Goal: Information Seeking & Learning: Learn about a topic

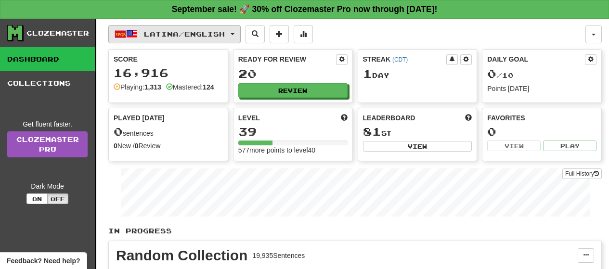
click at [241, 39] on button "Latina / English" at bounding box center [174, 34] width 132 height 18
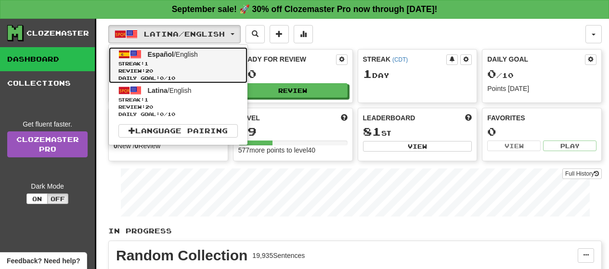
click at [208, 70] on span "Review: 20" at bounding box center [177, 70] width 119 height 7
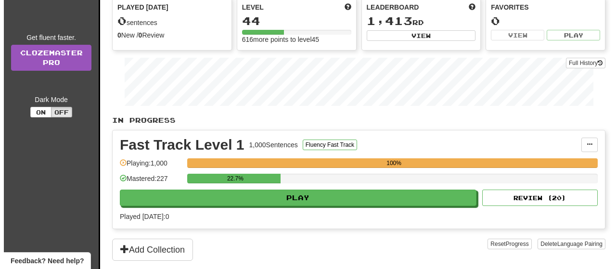
scroll to position [116, 0]
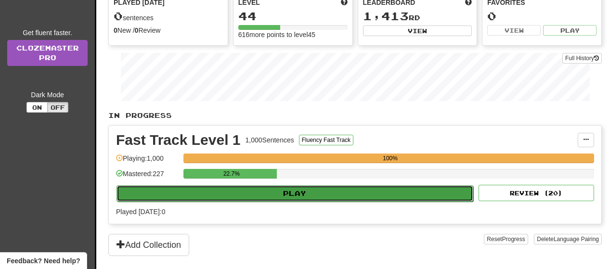
click at [440, 192] on button "Play" at bounding box center [295, 193] width 357 height 16
select select "**"
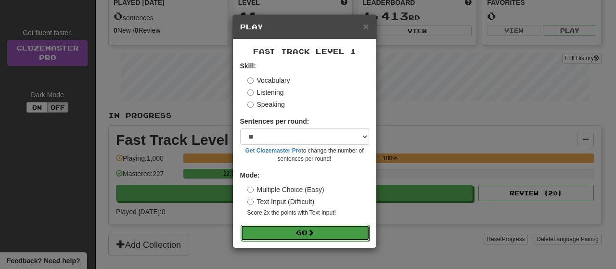
click at [344, 232] on button "Go" at bounding box center [305, 233] width 129 height 16
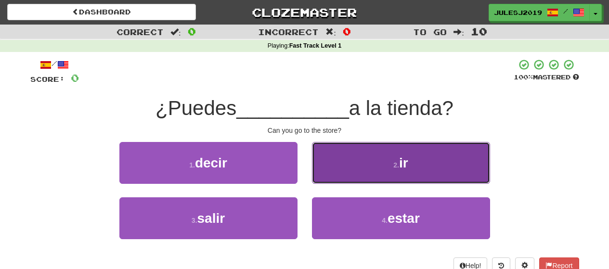
click at [338, 176] on button "2 . ir" at bounding box center [401, 163] width 178 height 42
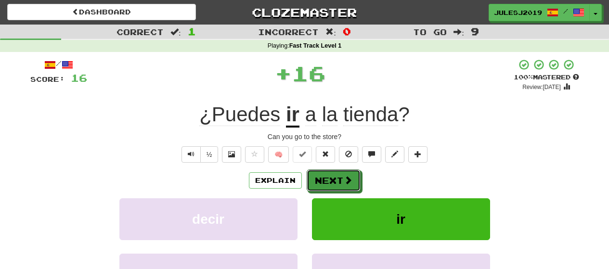
click at [338, 176] on button "Next" at bounding box center [334, 181] width 54 height 22
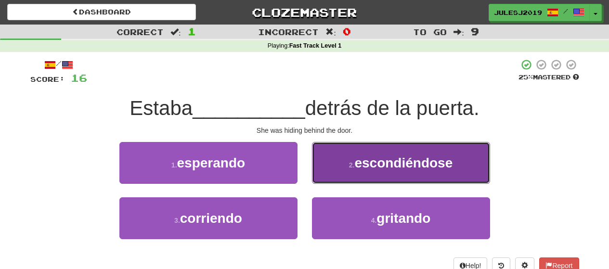
click at [337, 172] on button "2 . escondiéndose" at bounding box center [401, 163] width 178 height 42
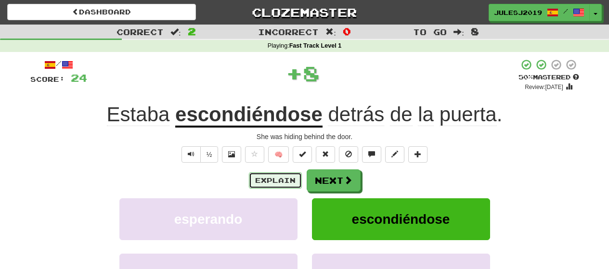
click at [288, 178] on button "Explain" at bounding box center [275, 180] width 53 height 16
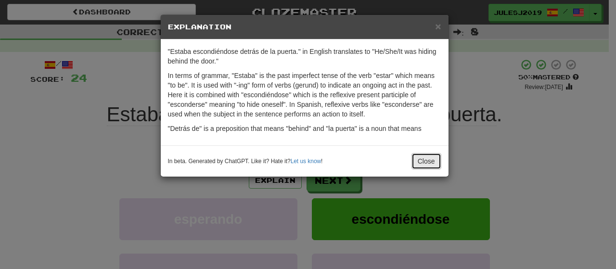
click at [413, 157] on button "Close" at bounding box center [427, 161] width 30 height 16
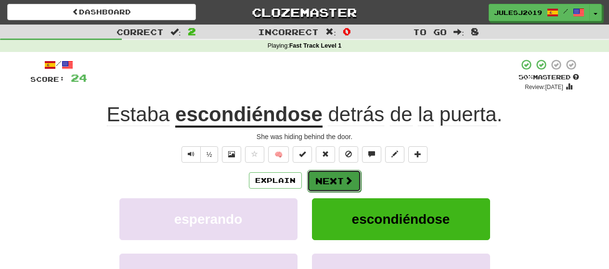
click at [350, 182] on span at bounding box center [348, 180] width 9 height 9
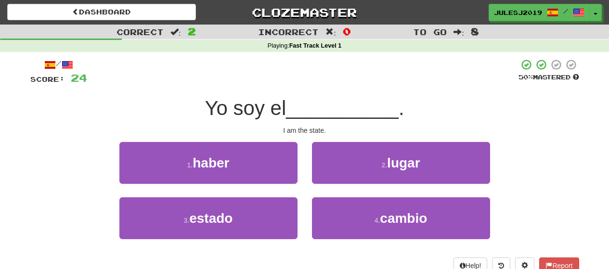
click at [299, 207] on div "3 . estado" at bounding box center [208, 224] width 193 height 55
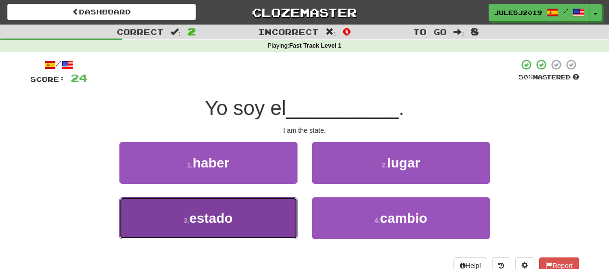
click at [283, 210] on button "3 . estado" at bounding box center [208, 218] width 178 height 42
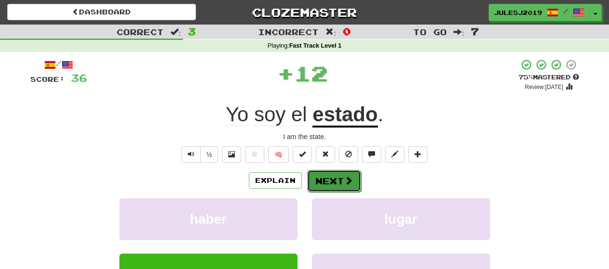
click at [333, 178] on button "Next" at bounding box center [334, 181] width 54 height 22
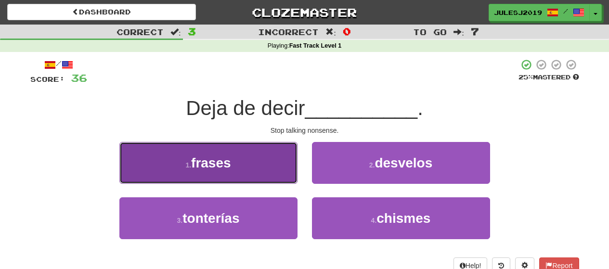
click at [269, 172] on button "1 . frases" at bounding box center [208, 163] width 178 height 42
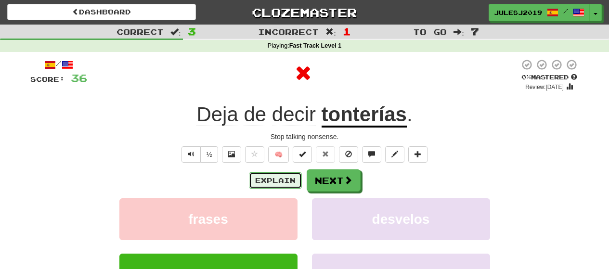
click at [278, 178] on button "Explain" at bounding box center [275, 180] width 53 height 16
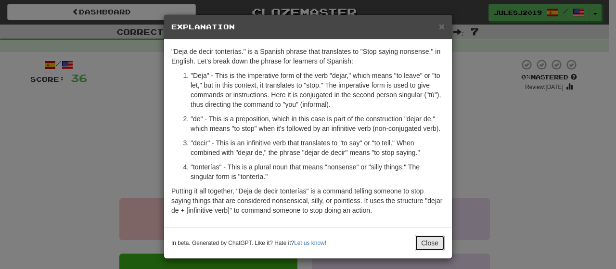
click at [418, 240] on button "Close" at bounding box center [430, 243] width 30 height 16
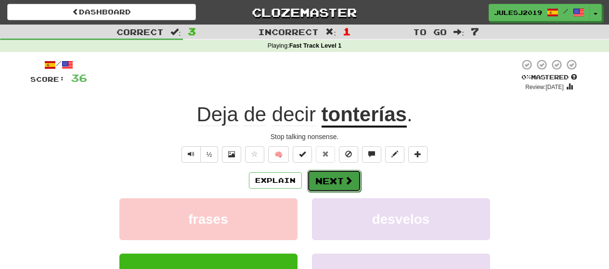
click at [338, 183] on button "Next" at bounding box center [334, 181] width 54 height 22
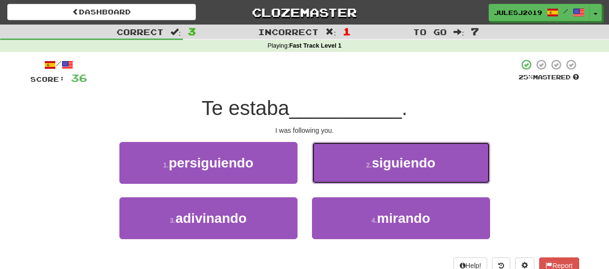
click at [338, 183] on button "2 . siguiendo" at bounding box center [401, 163] width 178 height 42
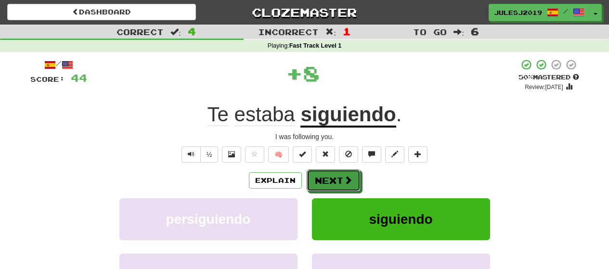
click at [338, 183] on button "Next" at bounding box center [334, 181] width 54 height 22
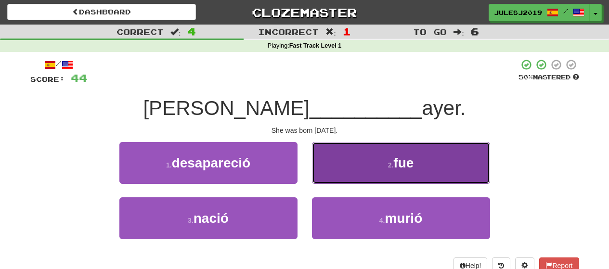
click at [336, 177] on button "2 . fue" at bounding box center [401, 163] width 178 height 42
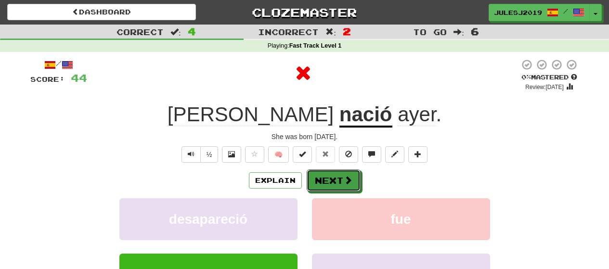
click at [336, 177] on button "Next" at bounding box center [334, 181] width 54 height 22
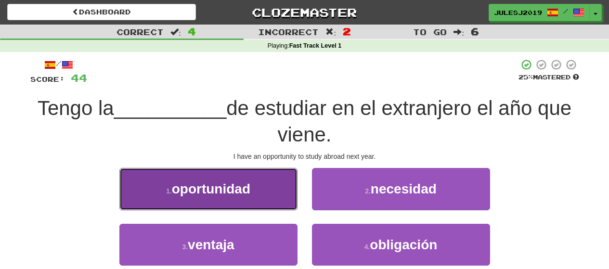
click at [286, 182] on button "1 . oportunidad" at bounding box center [208, 189] width 178 height 42
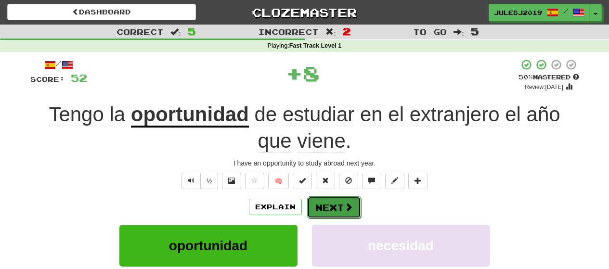
click at [319, 200] on button "Next" at bounding box center [334, 207] width 54 height 22
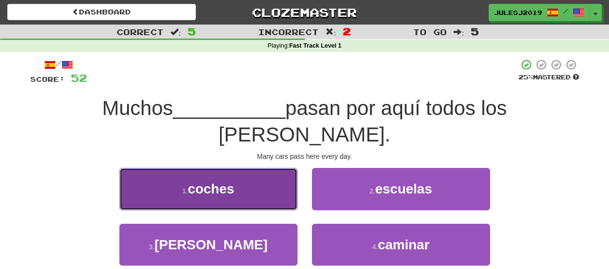
click at [252, 168] on button "1 . coches" at bounding box center [208, 189] width 178 height 42
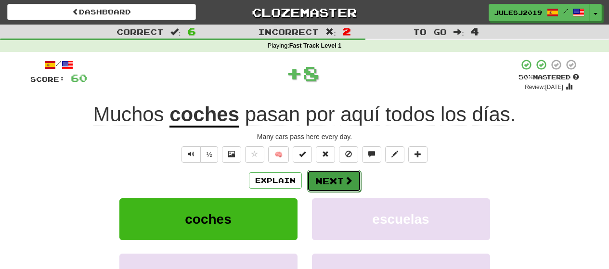
click at [332, 178] on button "Next" at bounding box center [334, 181] width 54 height 22
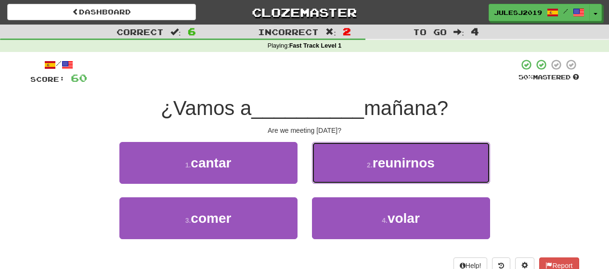
click at [332, 178] on button "2 . reunirnos" at bounding box center [401, 163] width 178 height 42
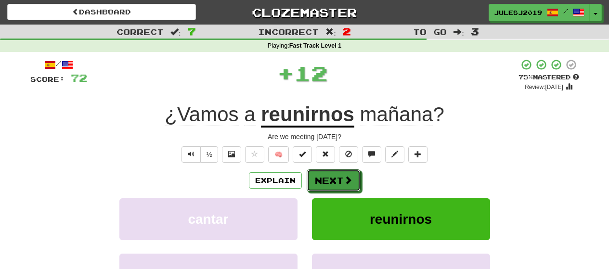
click at [332, 178] on button "Next" at bounding box center [334, 181] width 54 height 22
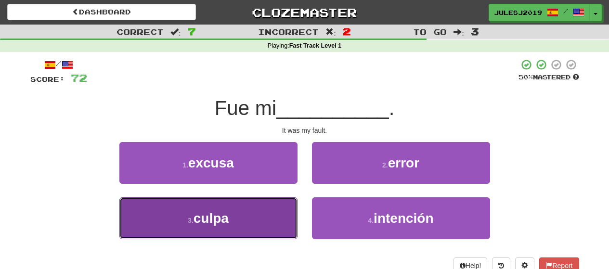
click at [265, 215] on button "3 . culpa" at bounding box center [208, 218] width 178 height 42
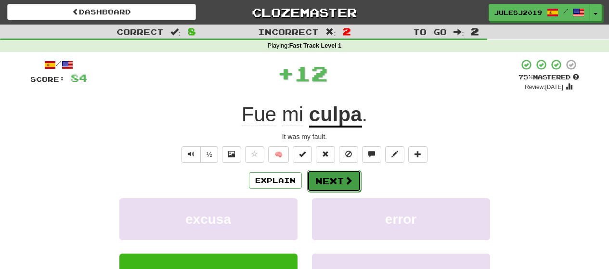
click at [324, 175] on button "Next" at bounding box center [334, 181] width 54 height 22
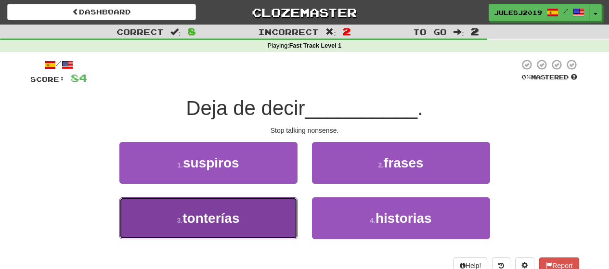
click at [265, 212] on button "3 . tonterías" at bounding box center [208, 218] width 178 height 42
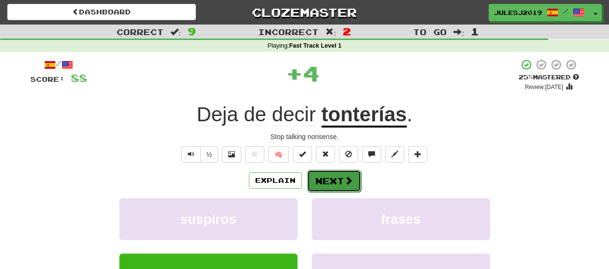
click at [319, 188] on button "Next" at bounding box center [334, 181] width 54 height 22
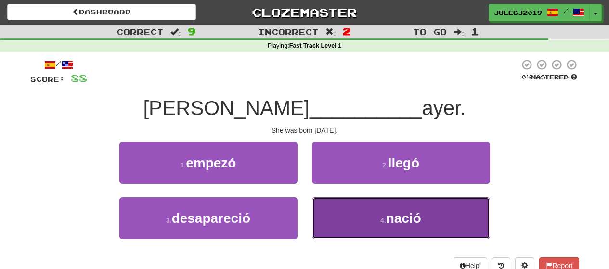
click at [331, 209] on button "4 . nació" at bounding box center [401, 218] width 178 height 42
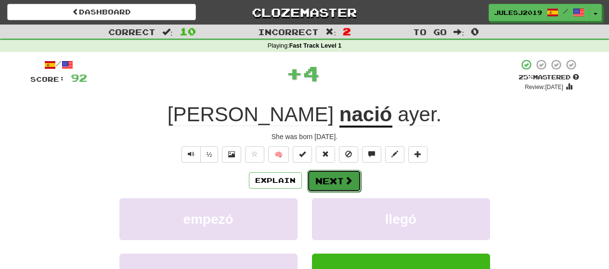
click at [327, 186] on button "Next" at bounding box center [334, 181] width 54 height 22
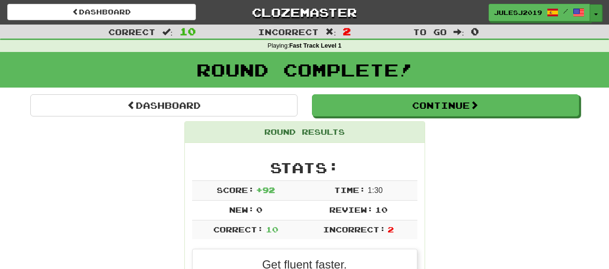
click at [591, 15] on button "Toggle Dropdown" at bounding box center [596, 12] width 13 height 17
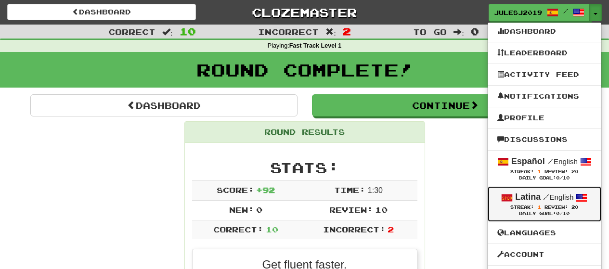
click at [514, 191] on link "Latina / English Streak: 1 Review: 20 Daily Goal: 0 /10" at bounding box center [545, 203] width 114 height 35
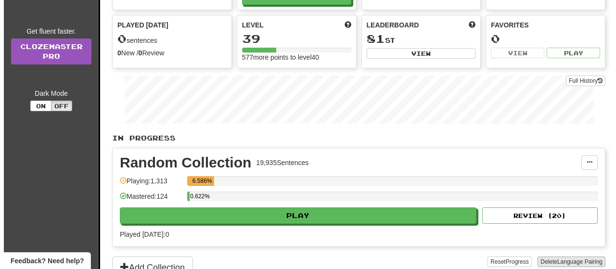
scroll to position [96, 0]
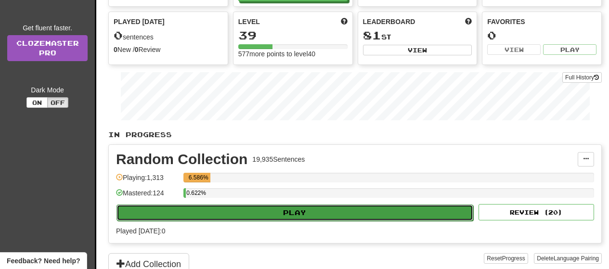
click at [444, 216] on button "Play" at bounding box center [295, 213] width 357 height 16
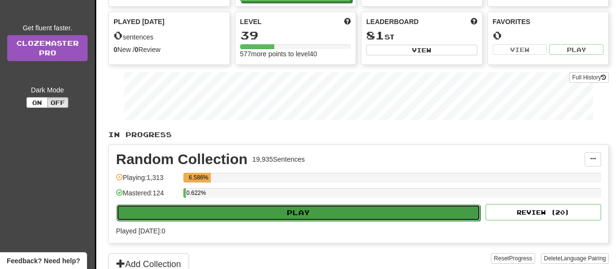
select select "**"
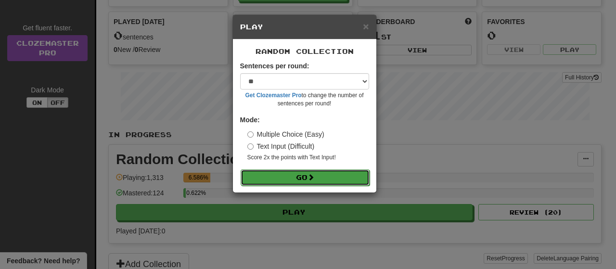
click at [342, 180] on button "Go" at bounding box center [305, 178] width 129 height 16
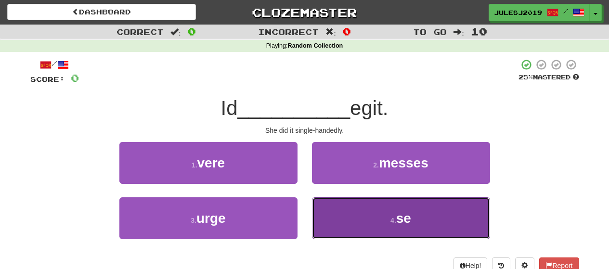
click at [378, 212] on button "4 . se" at bounding box center [401, 218] width 178 height 42
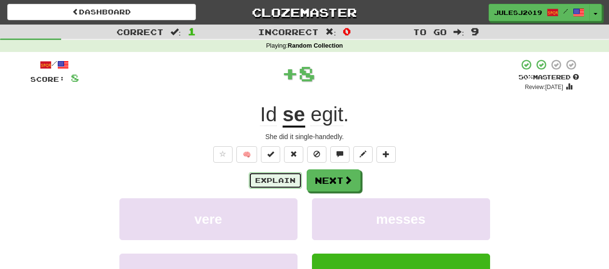
click at [271, 175] on button "Explain" at bounding box center [275, 180] width 53 height 16
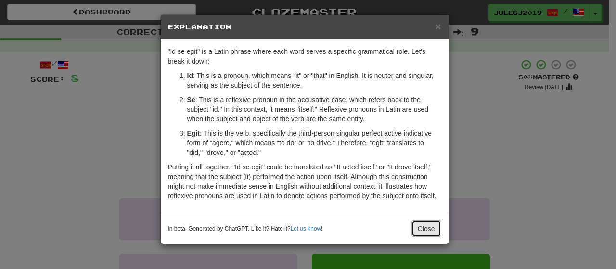
click at [428, 228] on button "Close" at bounding box center [427, 229] width 30 height 16
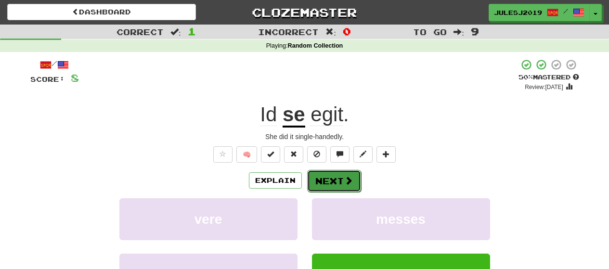
click at [340, 186] on button "Next" at bounding box center [334, 181] width 54 height 22
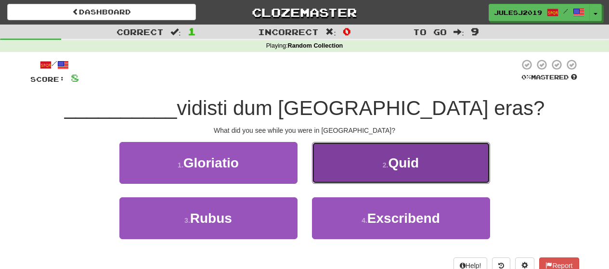
click at [340, 172] on button "2 . Quid" at bounding box center [401, 163] width 178 height 42
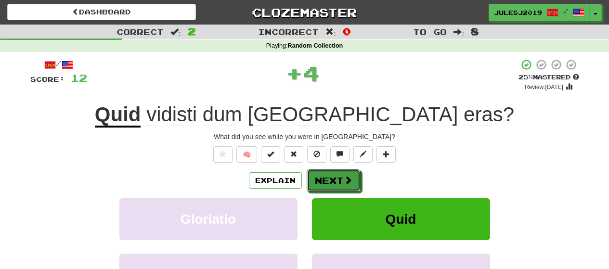
click at [340, 172] on button "Next" at bounding box center [334, 181] width 54 height 22
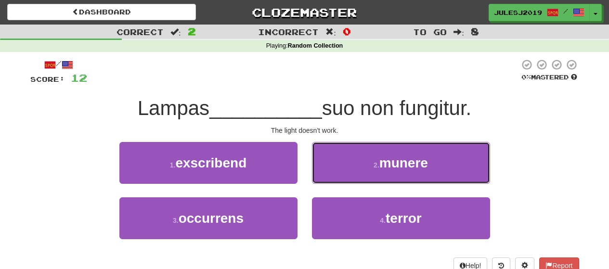
click at [340, 172] on button "2 . munere" at bounding box center [401, 163] width 178 height 42
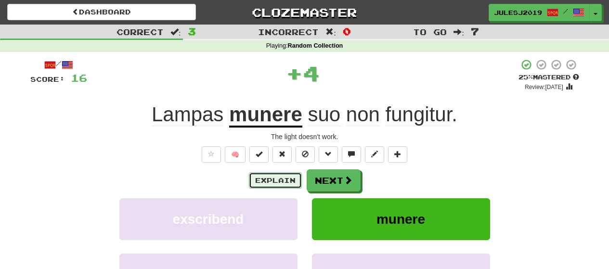
click at [287, 182] on button "Explain" at bounding box center [275, 180] width 53 height 16
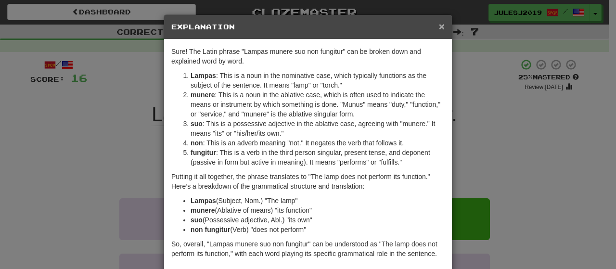
click at [440, 23] on span "×" at bounding box center [442, 26] width 6 height 11
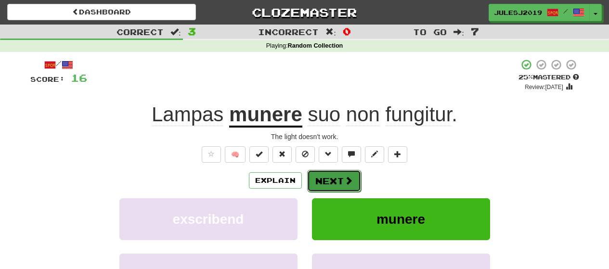
click at [316, 174] on button "Next" at bounding box center [334, 181] width 54 height 22
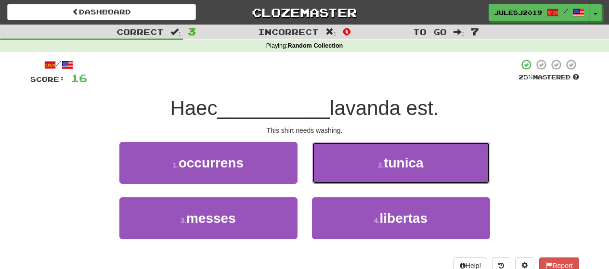
click at [316, 174] on button "2 . tunica" at bounding box center [401, 163] width 178 height 42
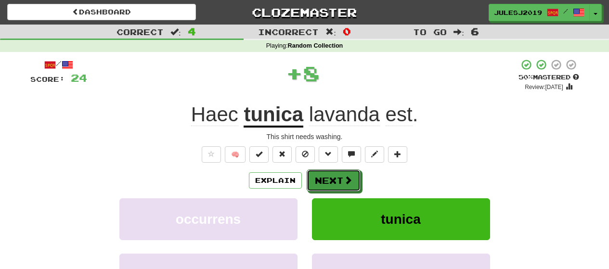
click at [316, 174] on button "Next" at bounding box center [334, 181] width 54 height 22
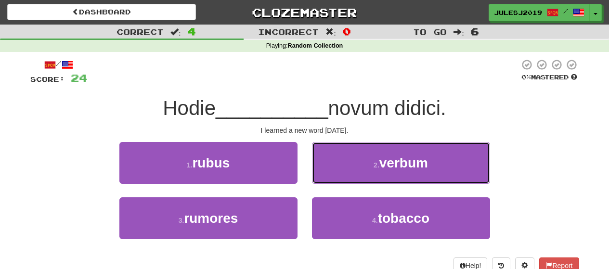
click at [316, 174] on button "2 . verbum" at bounding box center [401, 163] width 178 height 42
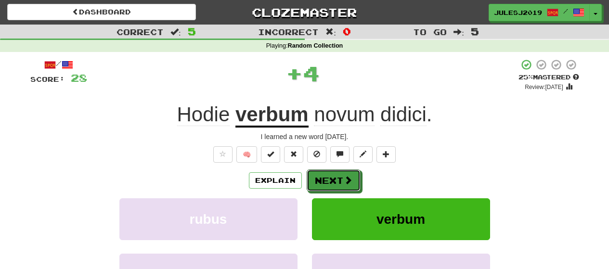
click at [316, 174] on button "Next" at bounding box center [334, 181] width 54 height 22
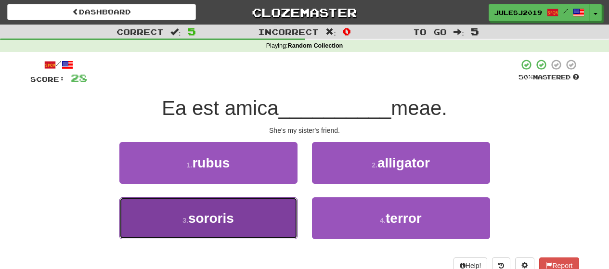
click at [264, 208] on button "3 . sororis" at bounding box center [208, 218] width 178 height 42
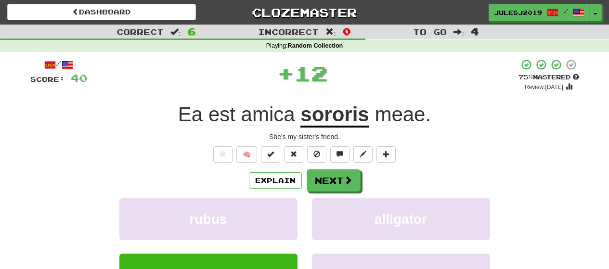
click at [315, 168] on div "/ Score: 40 + 12 75 % Mastered Review: 2025-10-16 Ea est amica sororis meae . S…" at bounding box center [304, 210] width 549 height 302
click at [315, 171] on button "Next" at bounding box center [334, 181] width 54 height 22
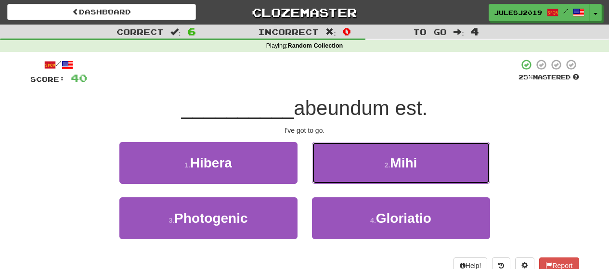
click at [315, 171] on button "2 . Mihi" at bounding box center [401, 163] width 178 height 42
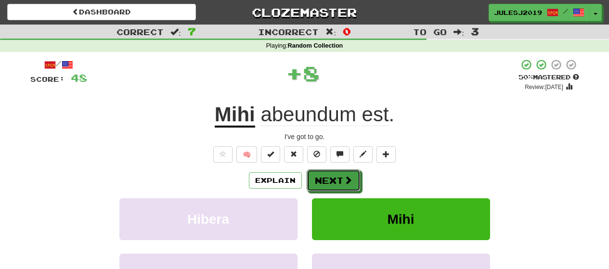
click at [315, 171] on button "Next" at bounding box center [334, 181] width 54 height 22
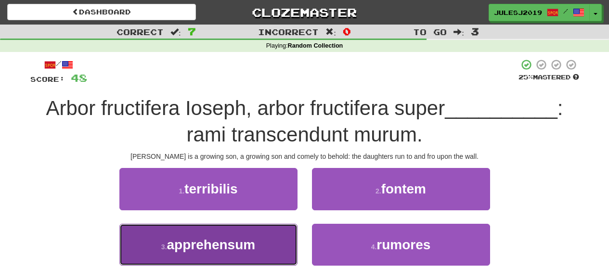
click at [263, 239] on button "3 . apprehensum" at bounding box center [208, 245] width 178 height 42
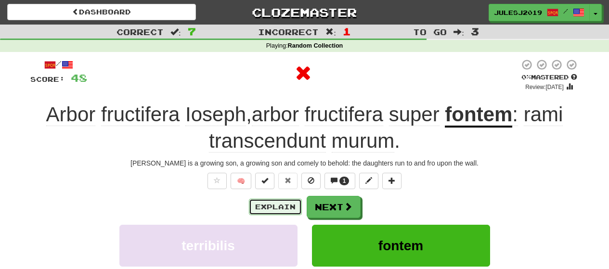
click at [284, 199] on button "Explain" at bounding box center [275, 207] width 53 height 16
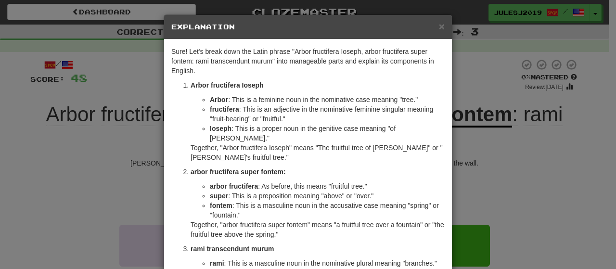
drag, startPoint x: 334, startPoint y: 27, endPoint x: 369, endPoint y: 67, distance: 52.9
click at [367, 65] on div "× Explanation Sure! Let's break down the Latin phrase "Arbor fructifera Ioseph,…" at bounding box center [308, 228] width 289 height 428
click at [344, 147] on p "Together, "Arbor fructifera Ioseph" means "The fruitful tree of Joseph" or "Jos…" at bounding box center [318, 152] width 254 height 19
click at [439, 27] on span "×" at bounding box center [442, 26] width 6 height 11
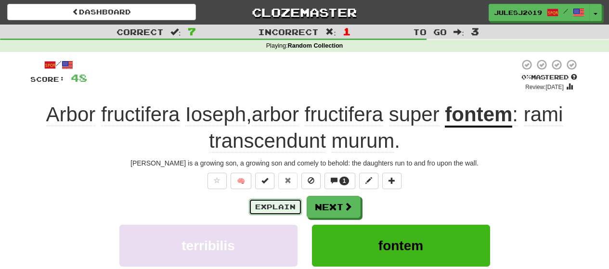
click at [280, 210] on button "Explain" at bounding box center [275, 207] width 53 height 16
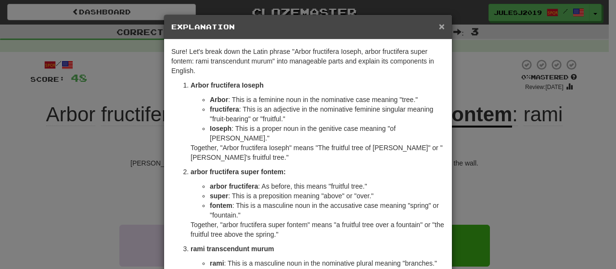
click at [439, 28] on span "×" at bounding box center [442, 26] width 6 height 11
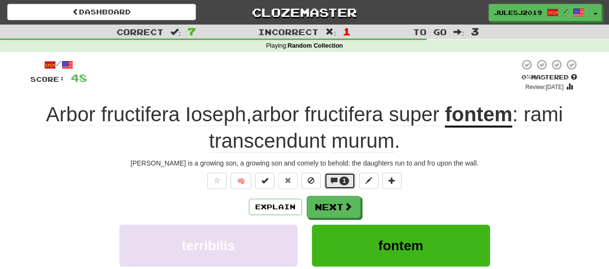
click at [332, 183] on span at bounding box center [334, 180] width 7 height 7
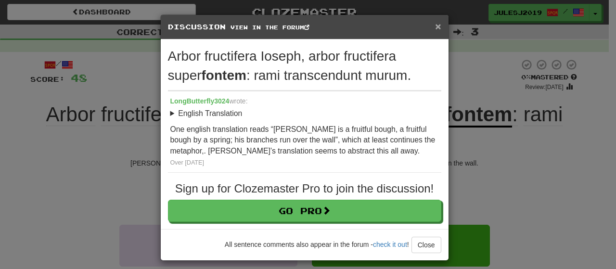
click at [435, 30] on span "×" at bounding box center [438, 26] width 6 height 11
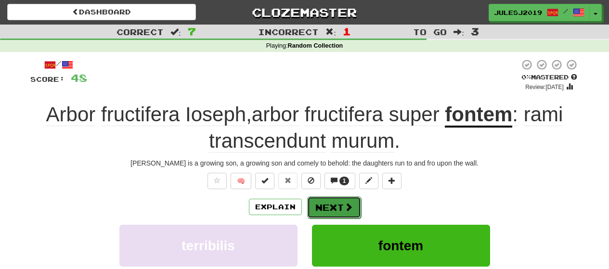
click at [327, 206] on button "Next" at bounding box center [334, 207] width 54 height 22
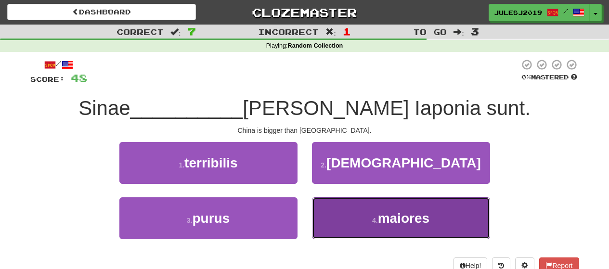
click at [331, 212] on button "4 . maiores" at bounding box center [401, 218] width 178 height 42
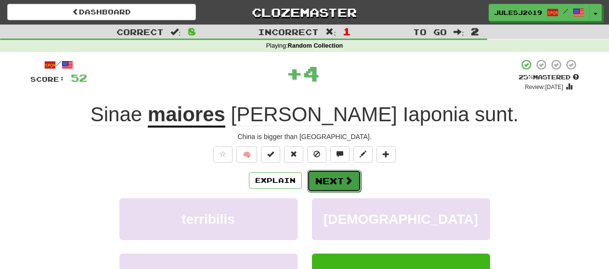
click at [323, 188] on button "Next" at bounding box center [334, 181] width 54 height 22
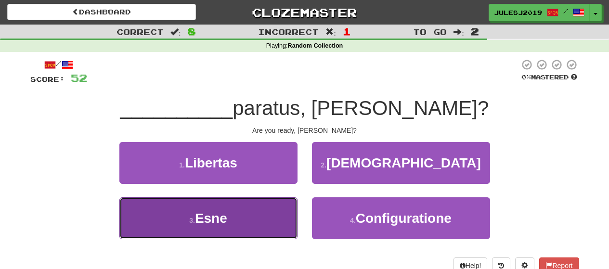
click at [279, 209] on button "3 . Esne" at bounding box center [208, 218] width 178 height 42
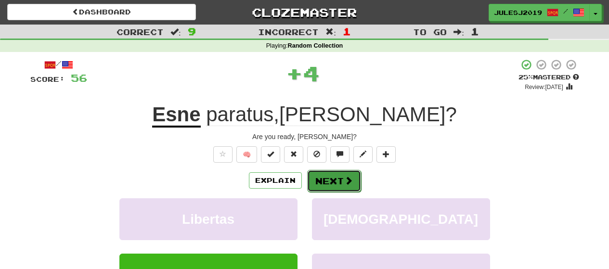
click at [332, 189] on button "Next" at bounding box center [334, 181] width 54 height 22
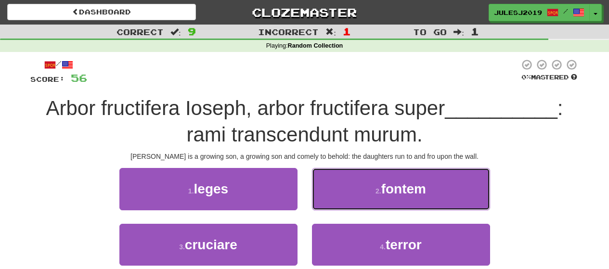
click at [332, 189] on button "2 . fontem" at bounding box center [401, 189] width 178 height 42
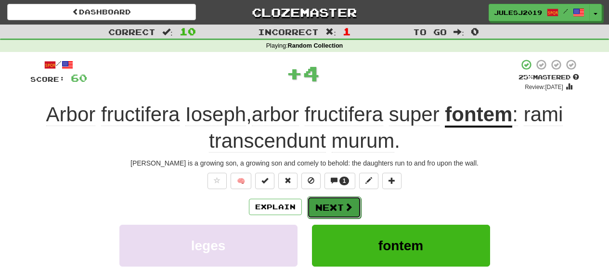
click at [329, 196] on button "Next" at bounding box center [334, 207] width 54 height 22
